Goal: Transaction & Acquisition: Subscribe to service/newsletter

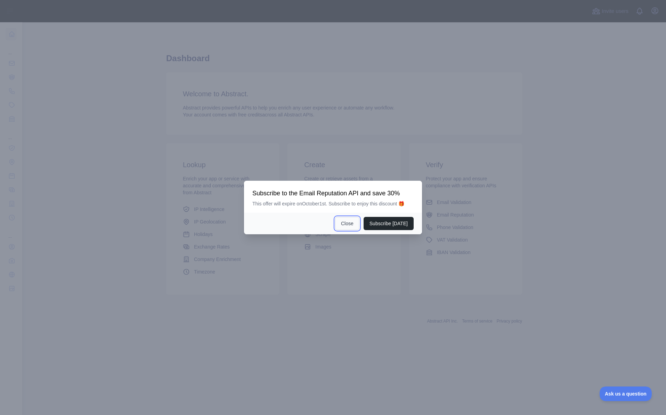
click at [350, 223] on button "Close" at bounding box center [347, 223] width 24 height 13
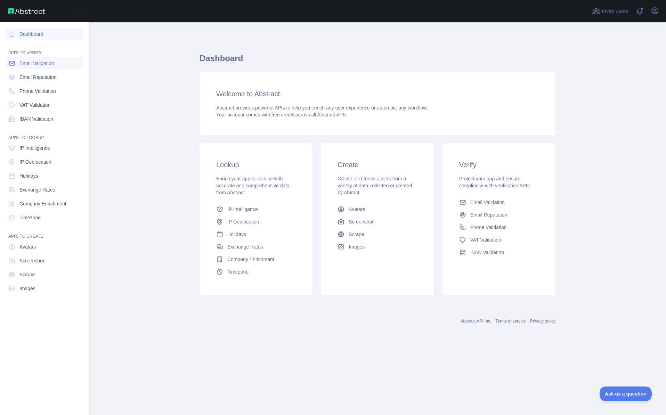
click at [32, 67] on link "Email Validation" at bounding box center [45, 63] width 78 height 13
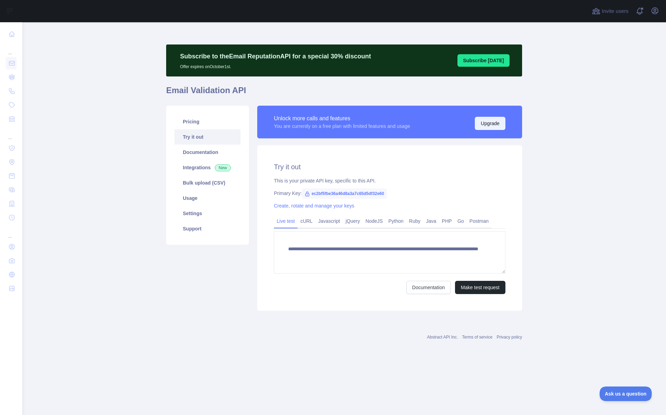
click at [483, 120] on button "Upgrade" at bounding box center [490, 123] width 31 height 13
